Goal: Check status: Check status

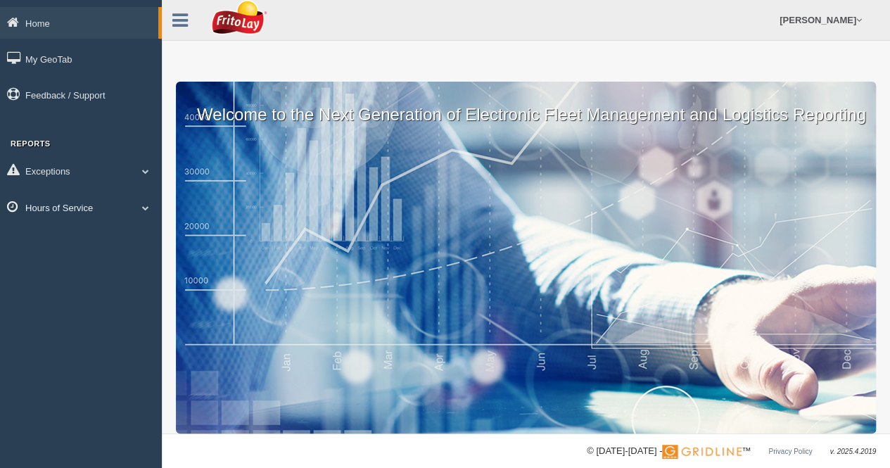
click at [143, 210] on span at bounding box center [145, 207] width 18 height 7
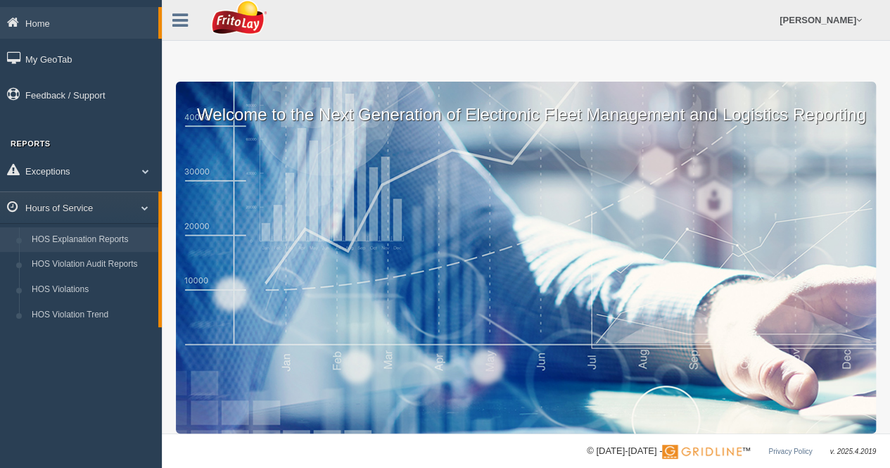
click at [101, 242] on link "HOS Explanation Reports" at bounding box center [91, 239] width 133 height 25
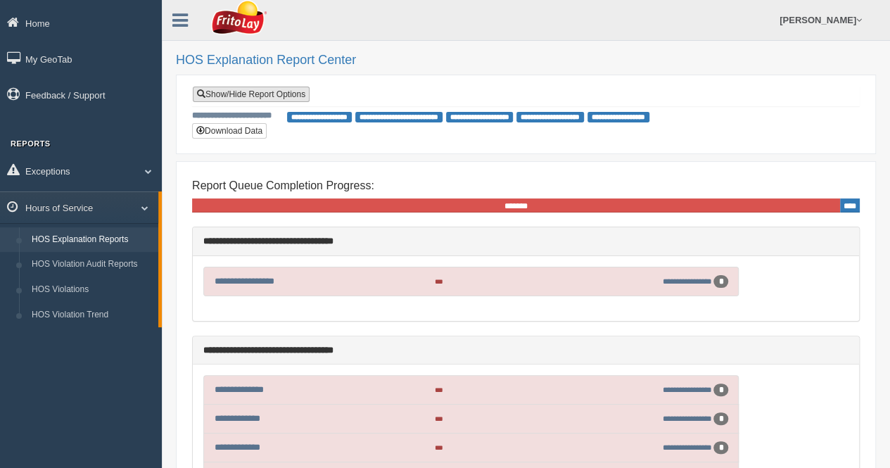
click at [242, 97] on link "Show/Hide Report Options" at bounding box center [251, 94] width 117 height 15
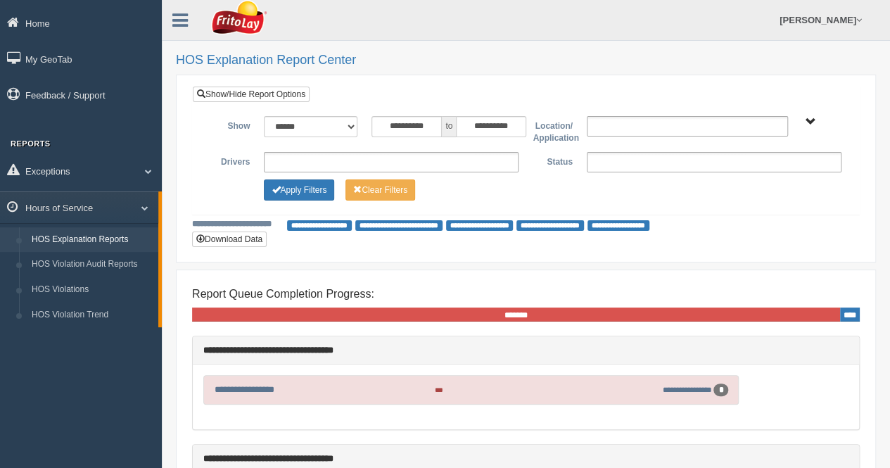
click at [348, 154] on ul at bounding box center [391, 162] width 255 height 20
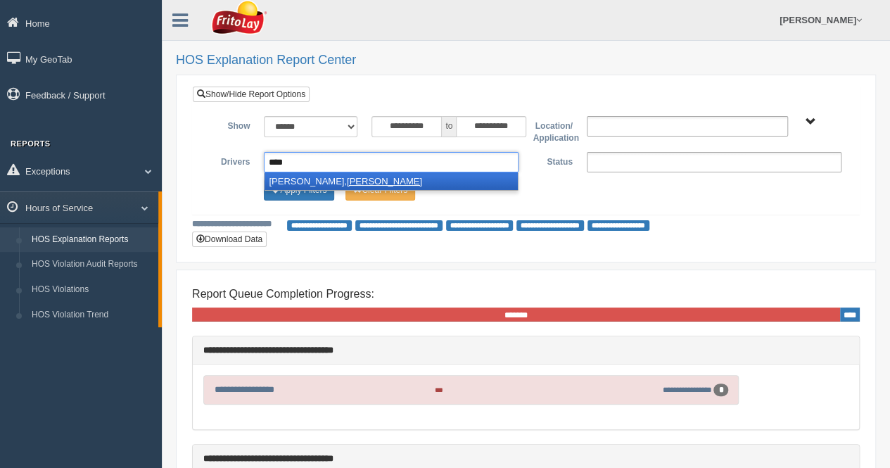
type input "****"
click at [296, 178] on li "[PERSON_NAME]" at bounding box center [390, 181] width 253 height 18
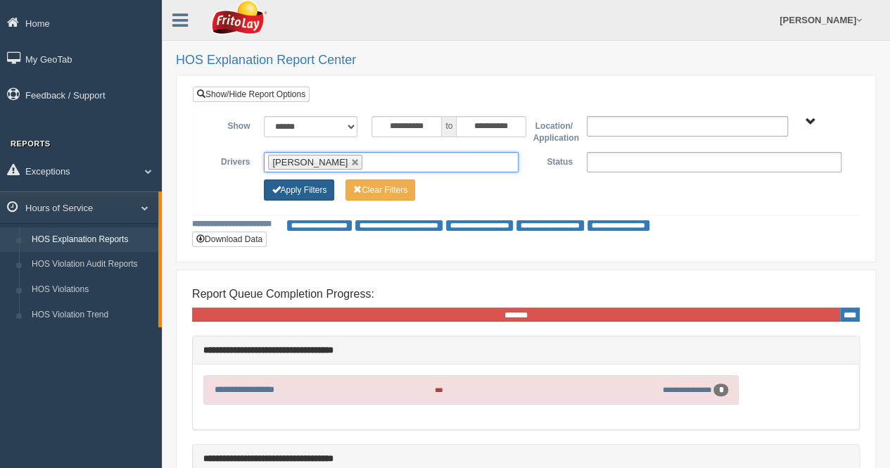
click at [295, 189] on button "Apply Filters" at bounding box center [299, 189] width 70 height 21
